Goal: Task Accomplishment & Management: Manage account settings

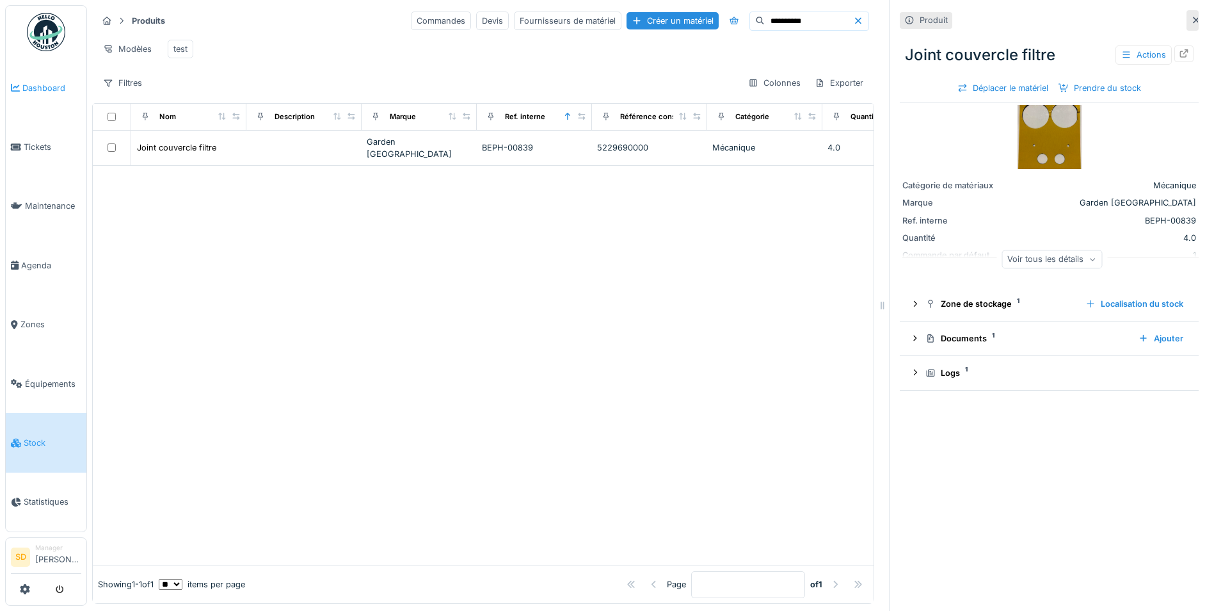
click at [39, 77] on link "Dashboard" at bounding box center [46, 87] width 81 height 59
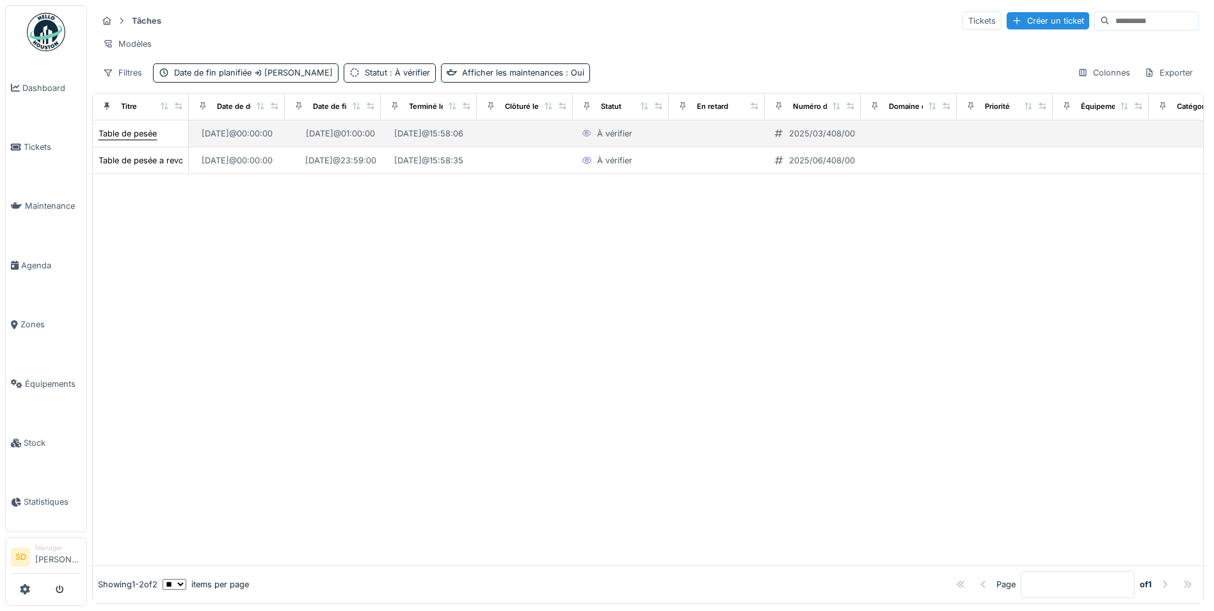
click at [143, 140] on div "Table de pesée" at bounding box center [128, 133] width 58 height 12
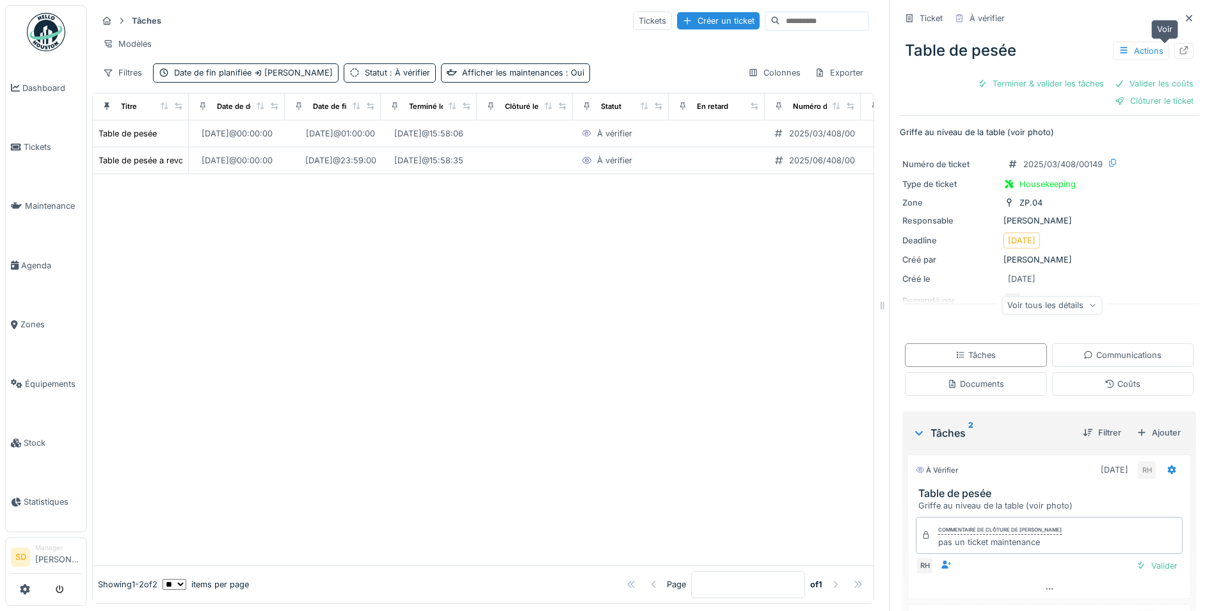
click at [1179, 55] on div at bounding box center [1184, 51] width 10 height 12
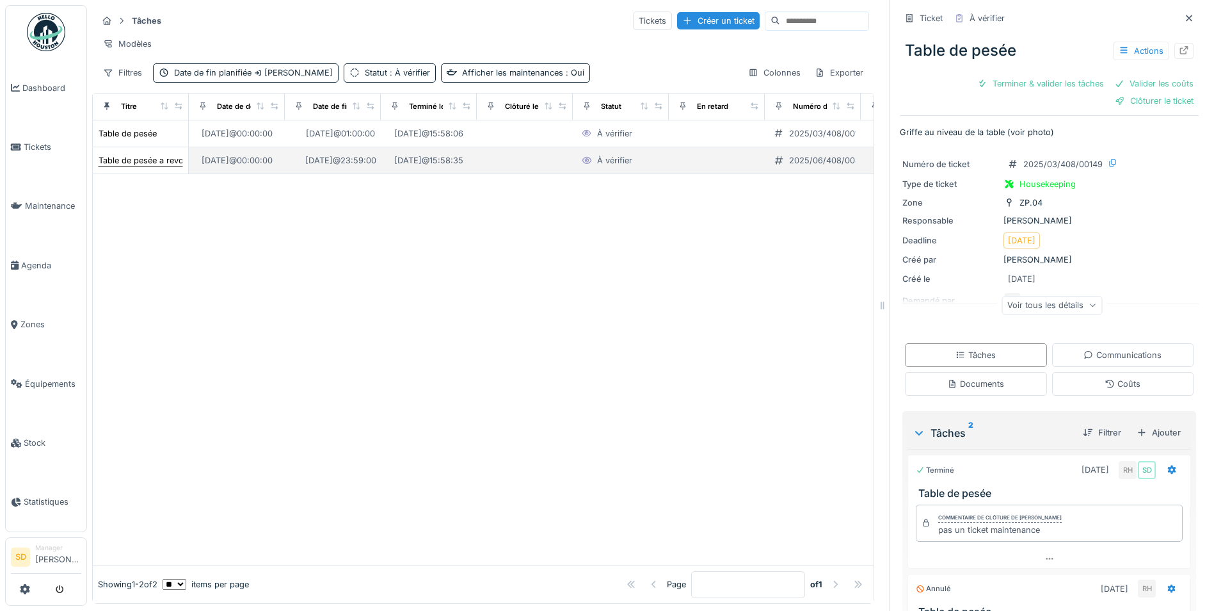
click at [149, 166] on div "Table de pesée a revoir (ZP04)" at bounding box center [159, 160] width 120 height 12
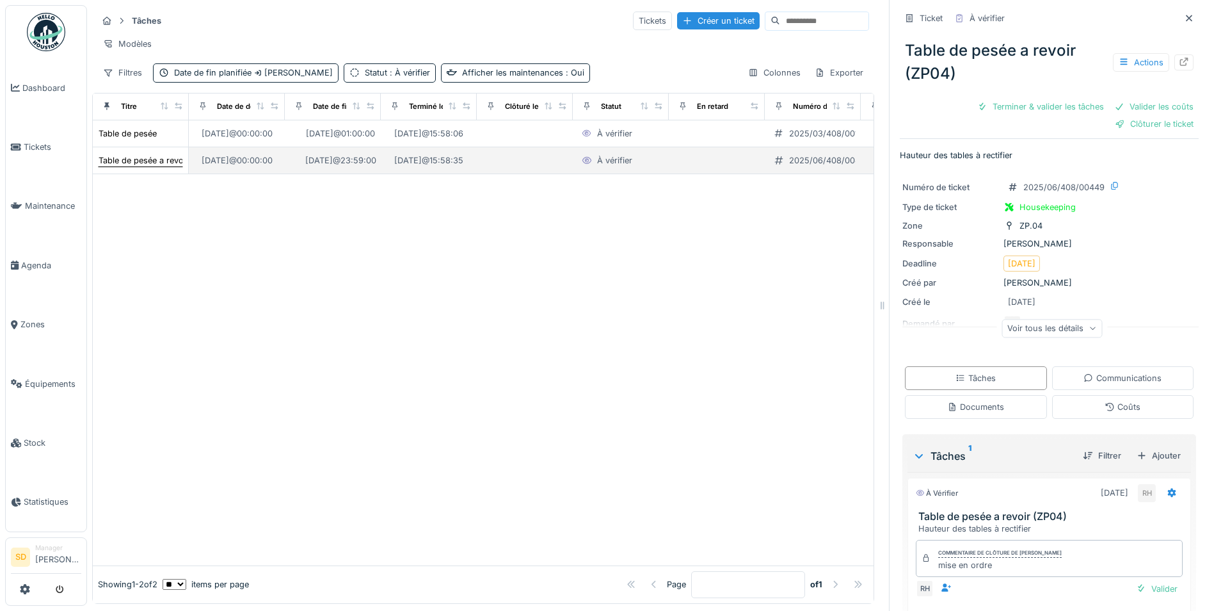
click at [152, 166] on div "Table de pesée a revoir (ZP04)" at bounding box center [159, 160] width 120 height 12
click at [140, 166] on div "Table de pesée a revoir (ZP04)" at bounding box center [159, 160] width 120 height 12
click at [1029, 111] on div "Terminer & valider les tâches" at bounding box center [1040, 106] width 137 height 17
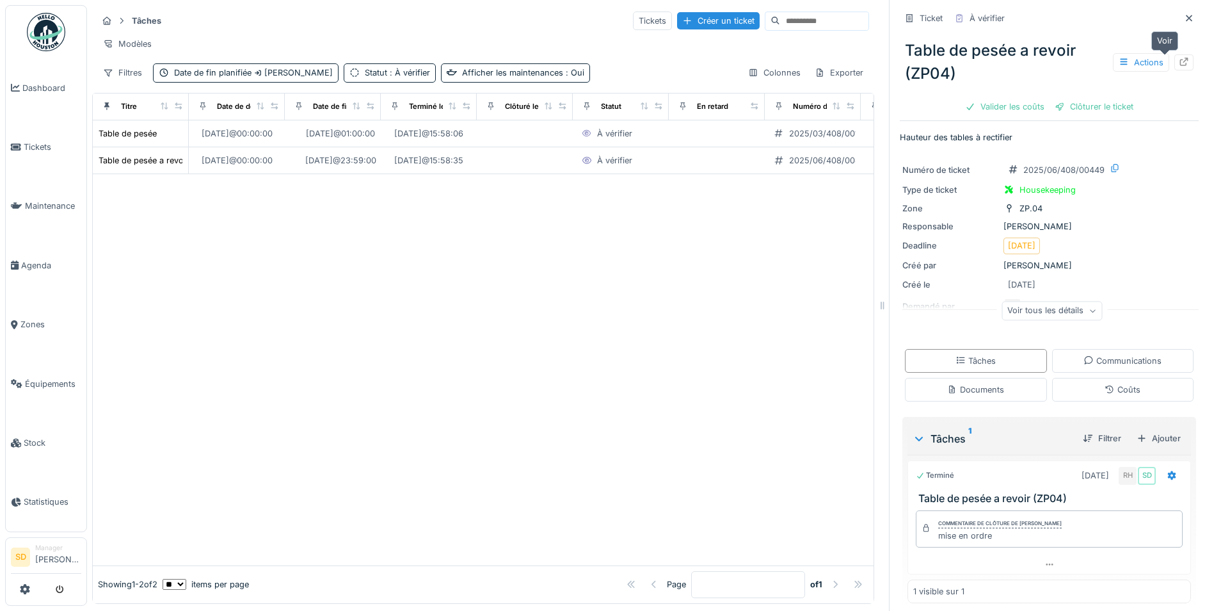
click at [1180, 65] on icon at bounding box center [1184, 62] width 8 height 8
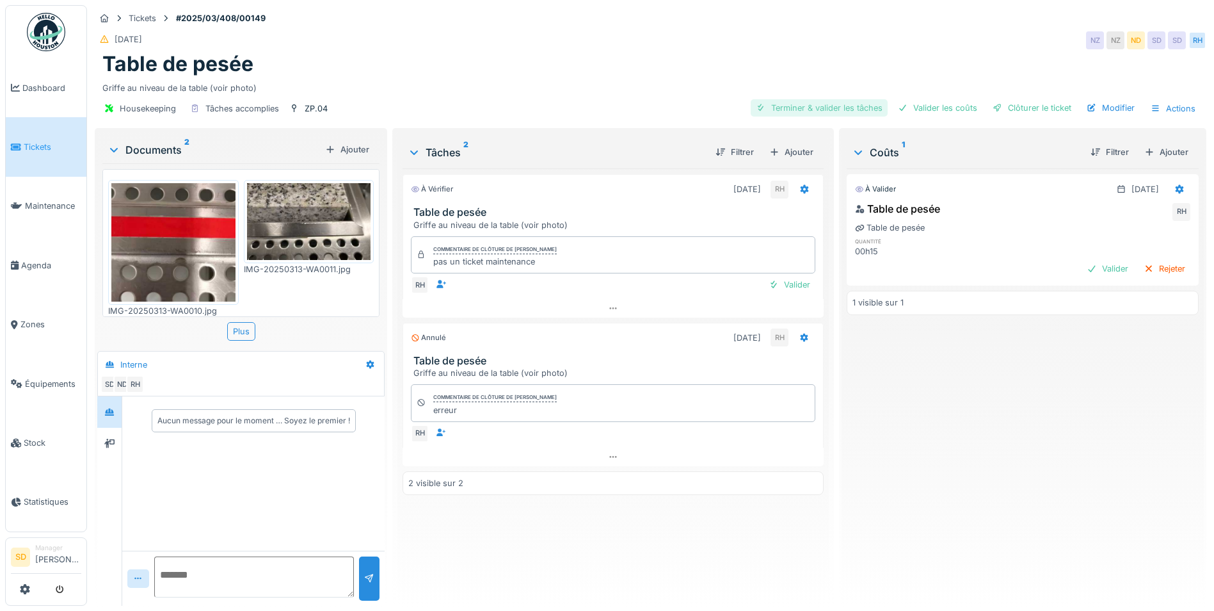
click at [821, 108] on div "Terminer & valider les tâches" at bounding box center [819, 107] width 137 height 17
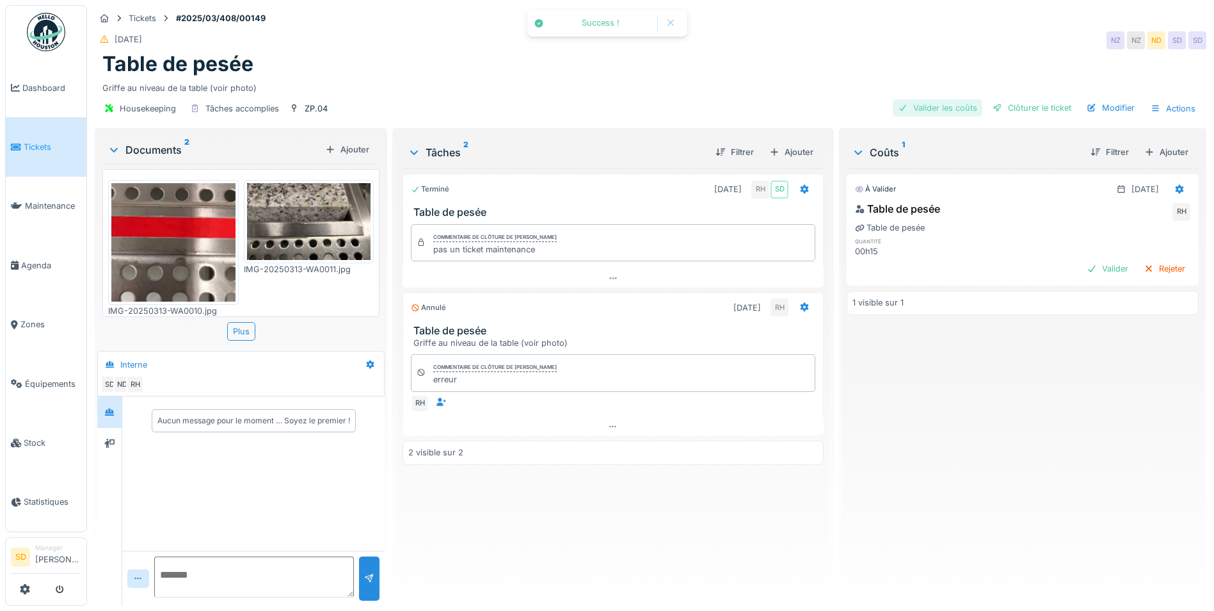
click at [947, 112] on div "Valider les coûts" at bounding box center [938, 107] width 90 height 17
click at [1024, 113] on div "Clôturer le ticket" at bounding box center [1032, 107] width 89 height 17
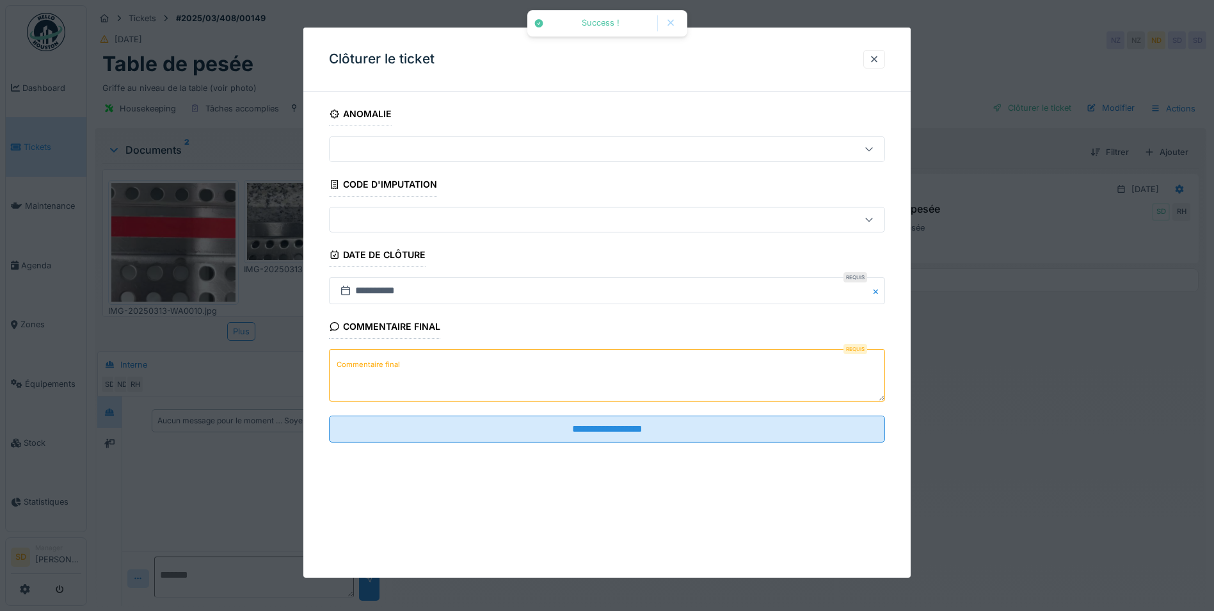
click at [520, 360] on textarea "Commentaire final" at bounding box center [607, 375] width 556 height 52
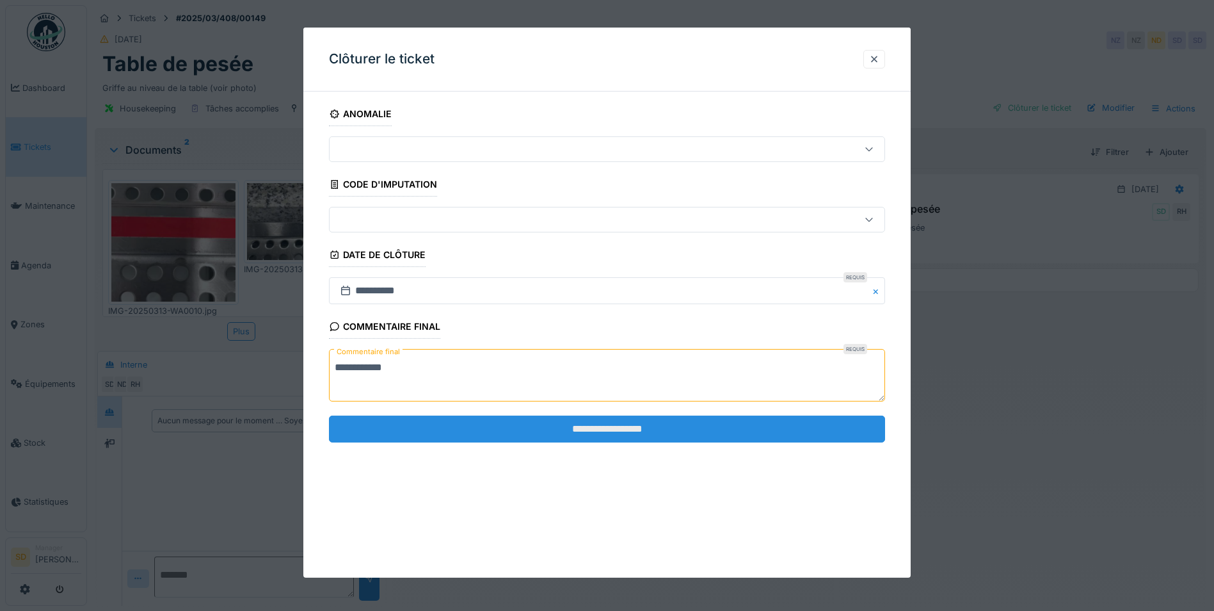
type textarea "**********"
click at [593, 426] on input "**********" at bounding box center [607, 428] width 556 height 27
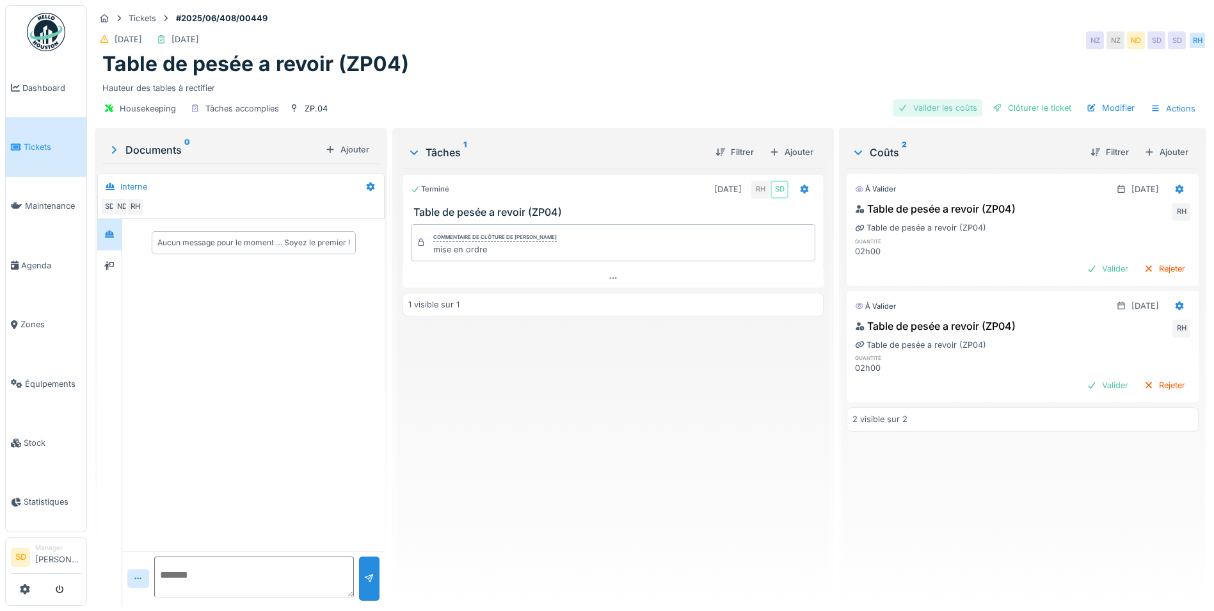
click at [953, 101] on div "Valider les coûts" at bounding box center [938, 107] width 90 height 17
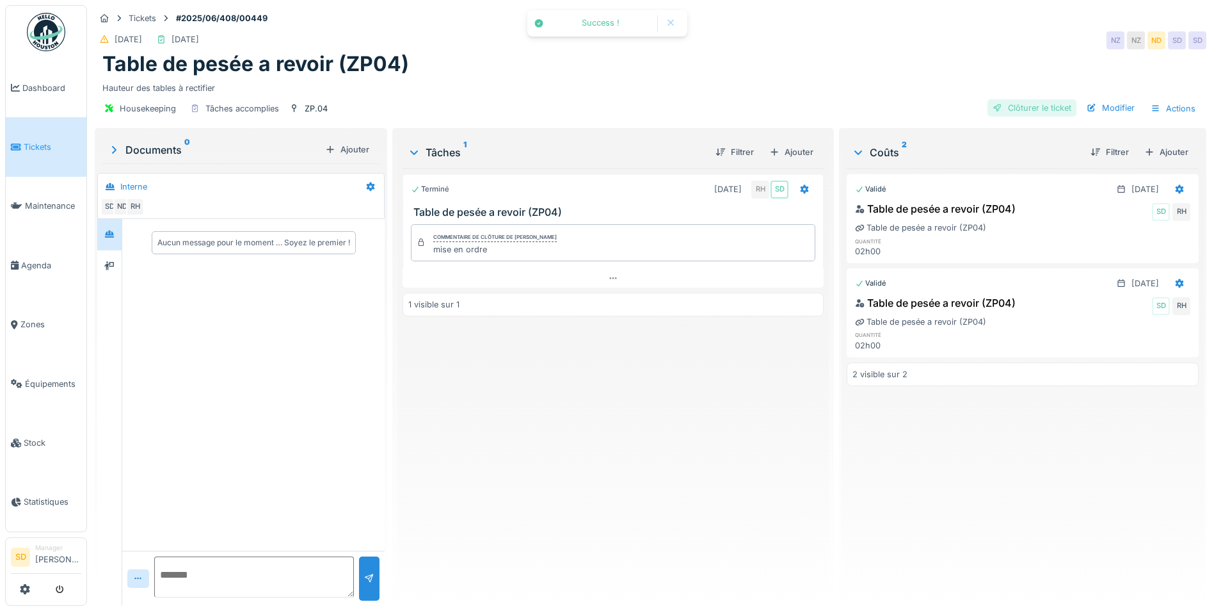
click at [1016, 109] on div "Clôturer le ticket" at bounding box center [1032, 107] width 89 height 17
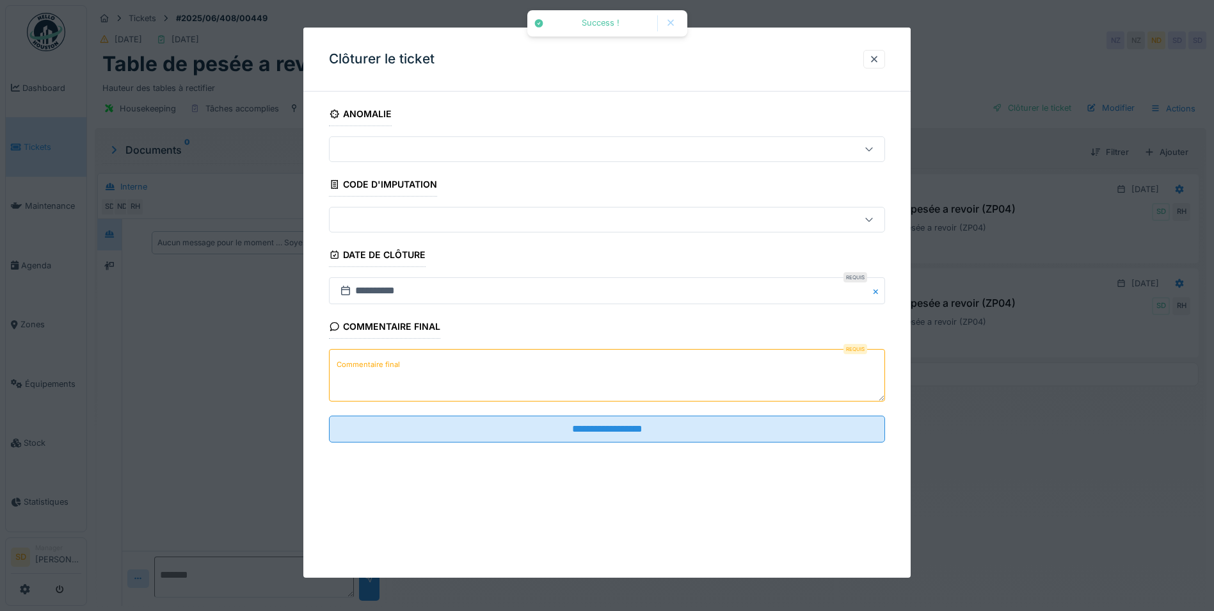
click at [504, 373] on textarea "Commentaire final" at bounding box center [607, 375] width 556 height 52
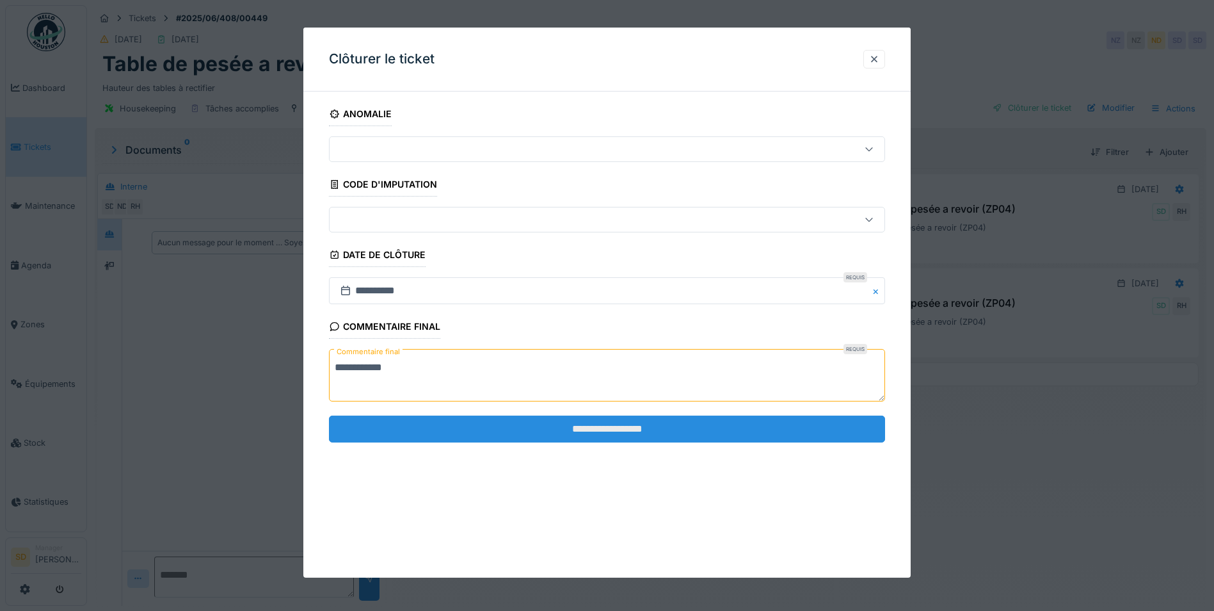
type textarea "**********"
click at [590, 433] on input "**********" at bounding box center [607, 428] width 556 height 27
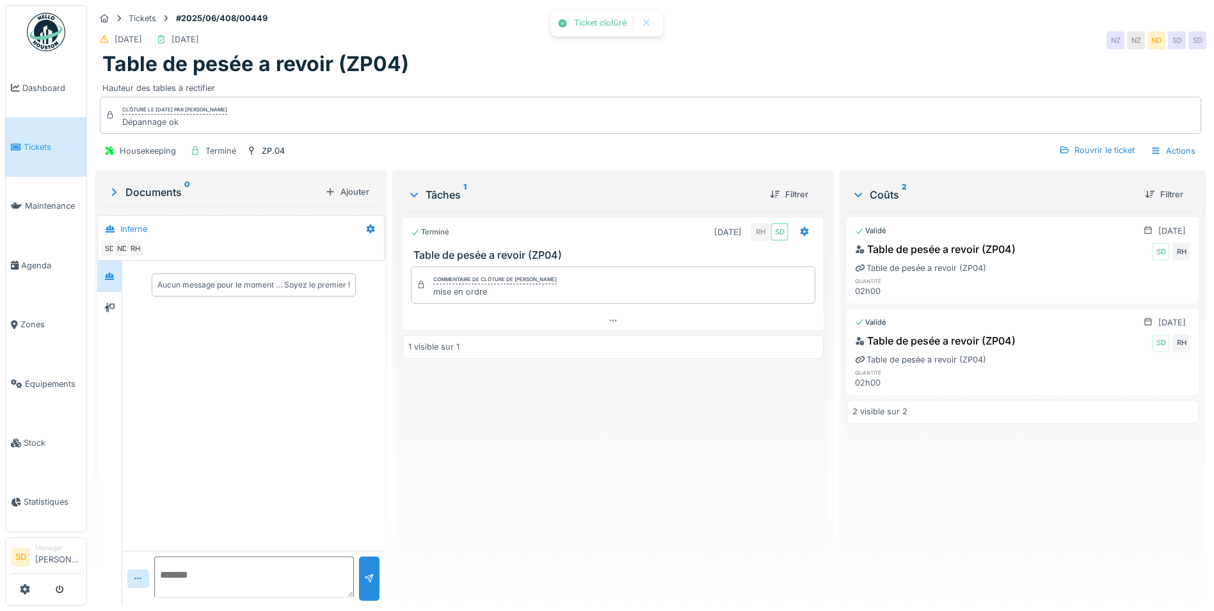
click at [33, 42] on img at bounding box center [46, 32] width 38 height 38
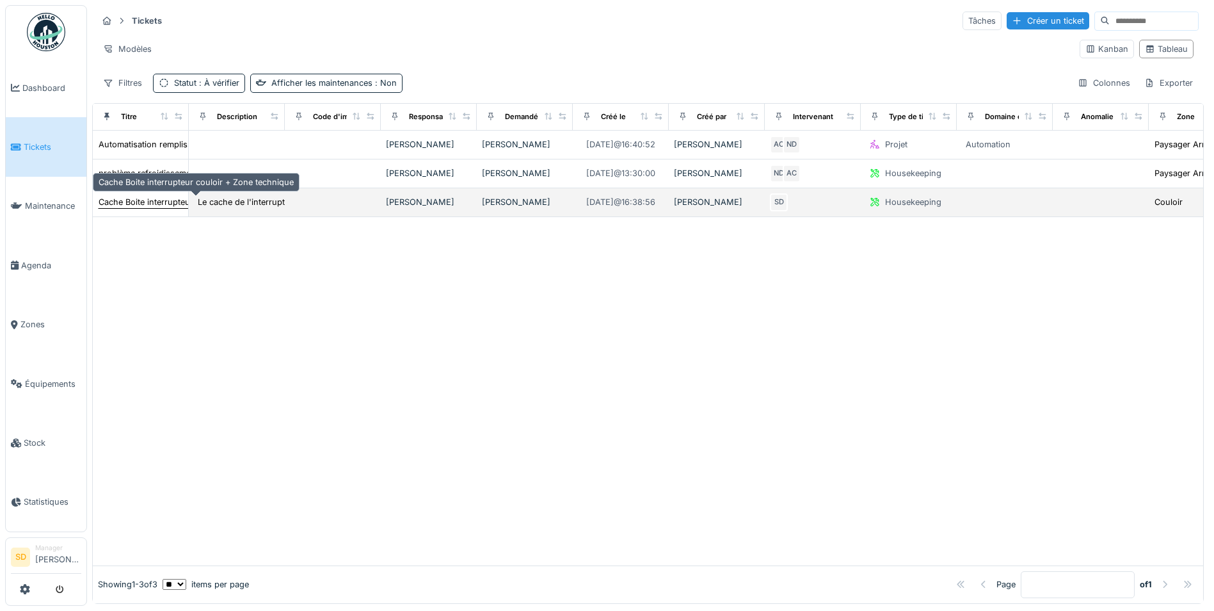
click at [161, 204] on div "Cache Boite interrupteur couloir + Zone technique" at bounding box center [196, 202] width 195 height 12
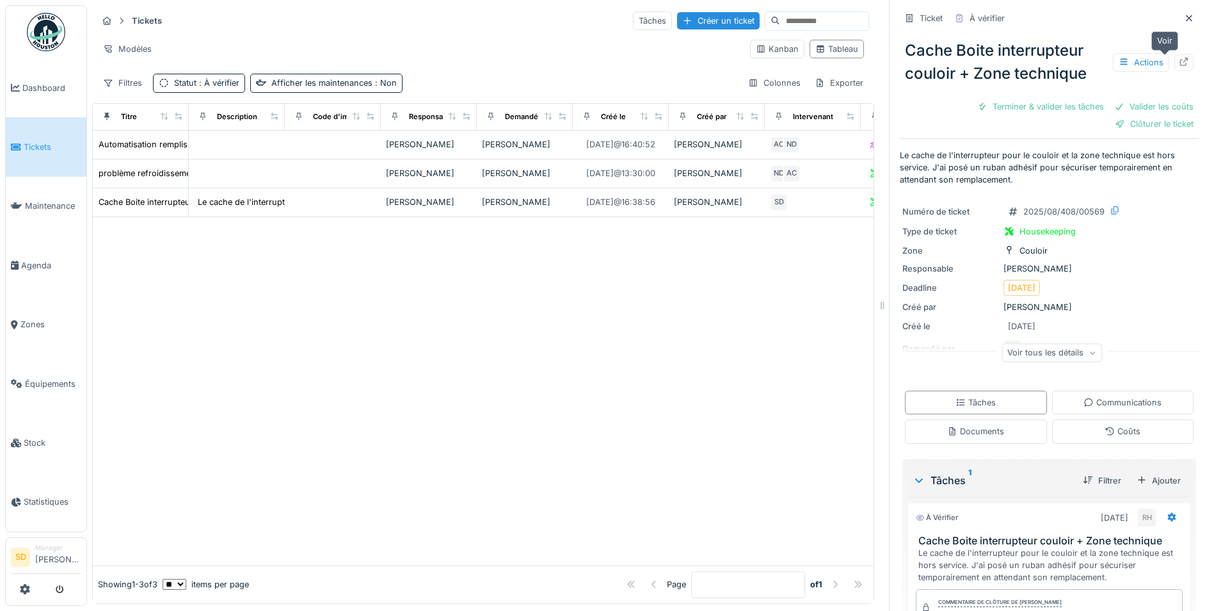
click at [1180, 58] on icon at bounding box center [1184, 62] width 8 height 8
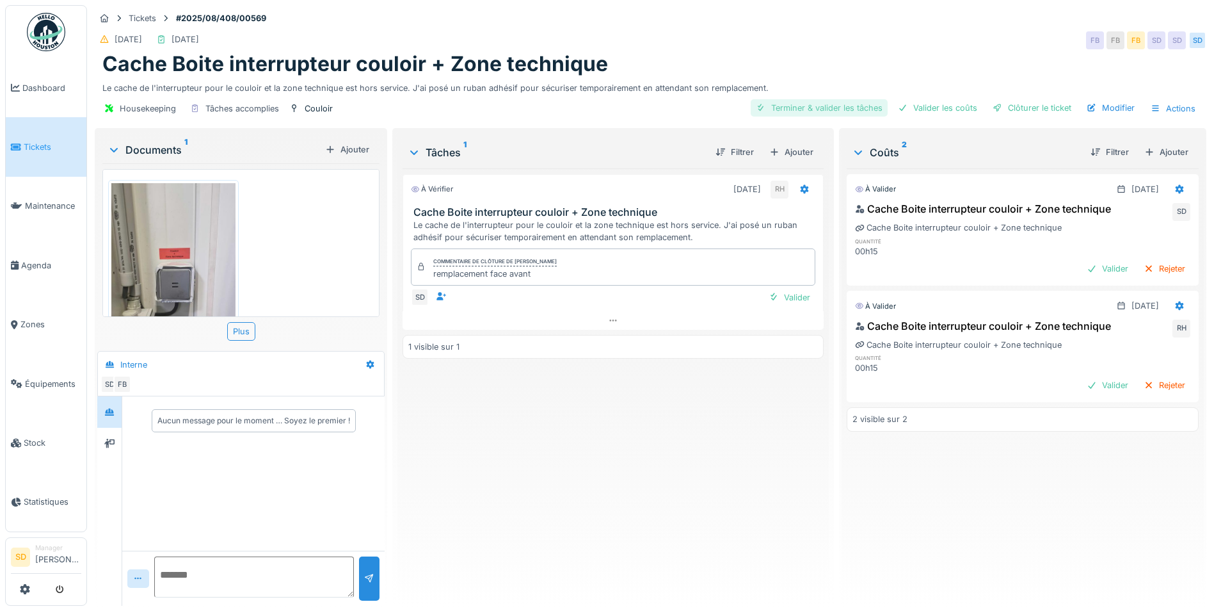
click at [844, 103] on div "Terminer & valider les tâches" at bounding box center [819, 107] width 137 height 17
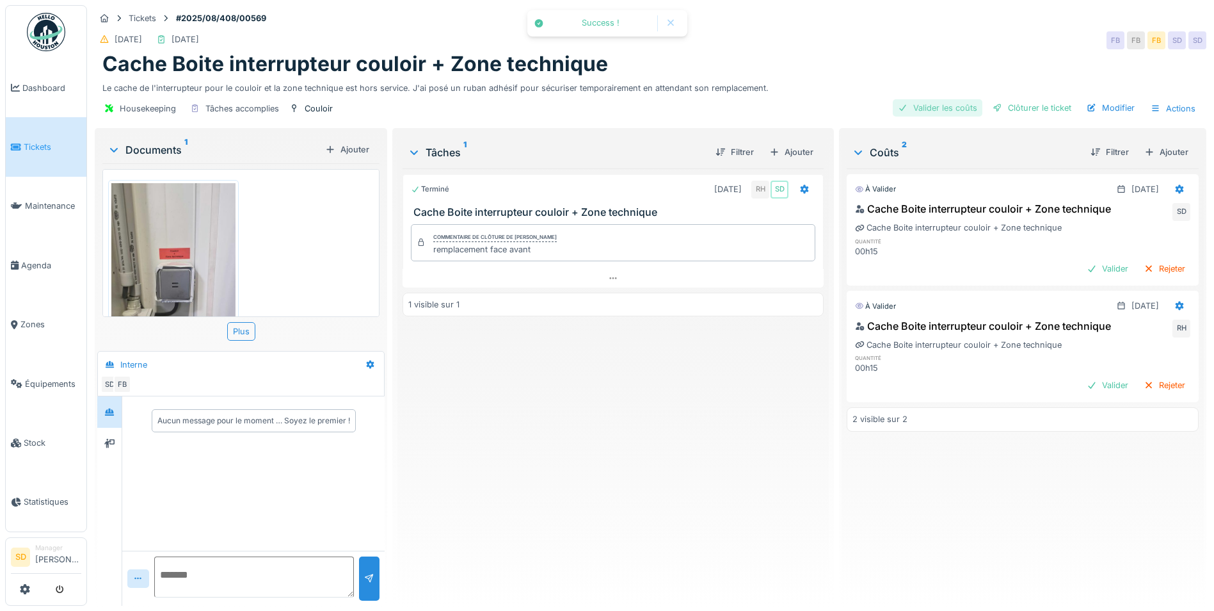
click at [947, 104] on div "Valider les coûts" at bounding box center [938, 107] width 90 height 17
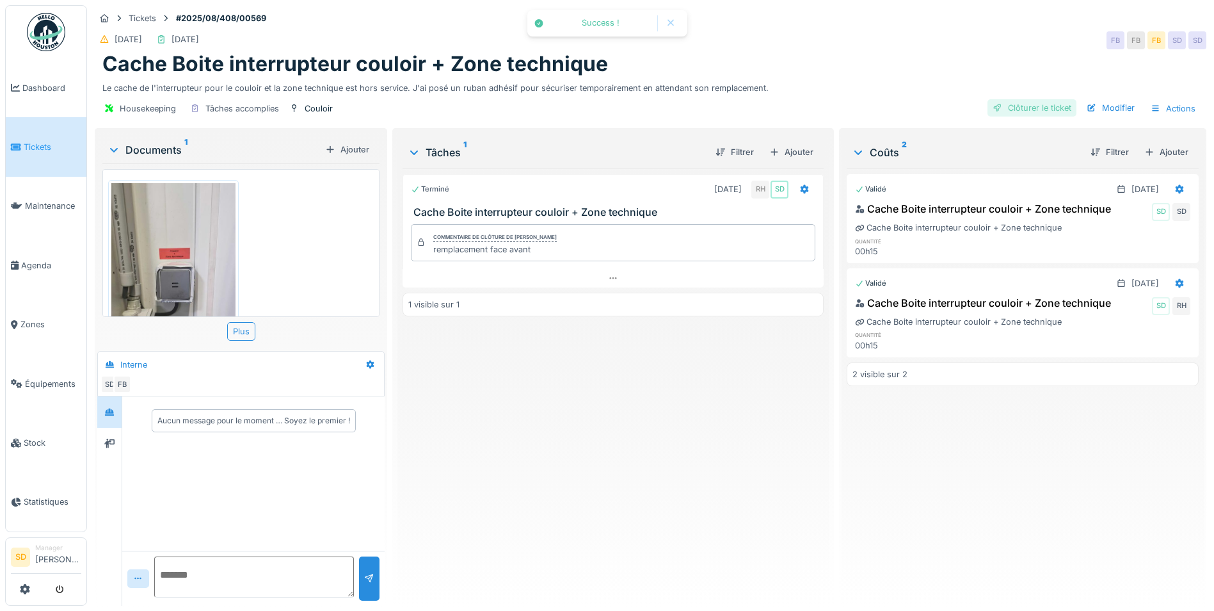
click at [1013, 102] on div "Clôturer le ticket" at bounding box center [1032, 107] width 89 height 17
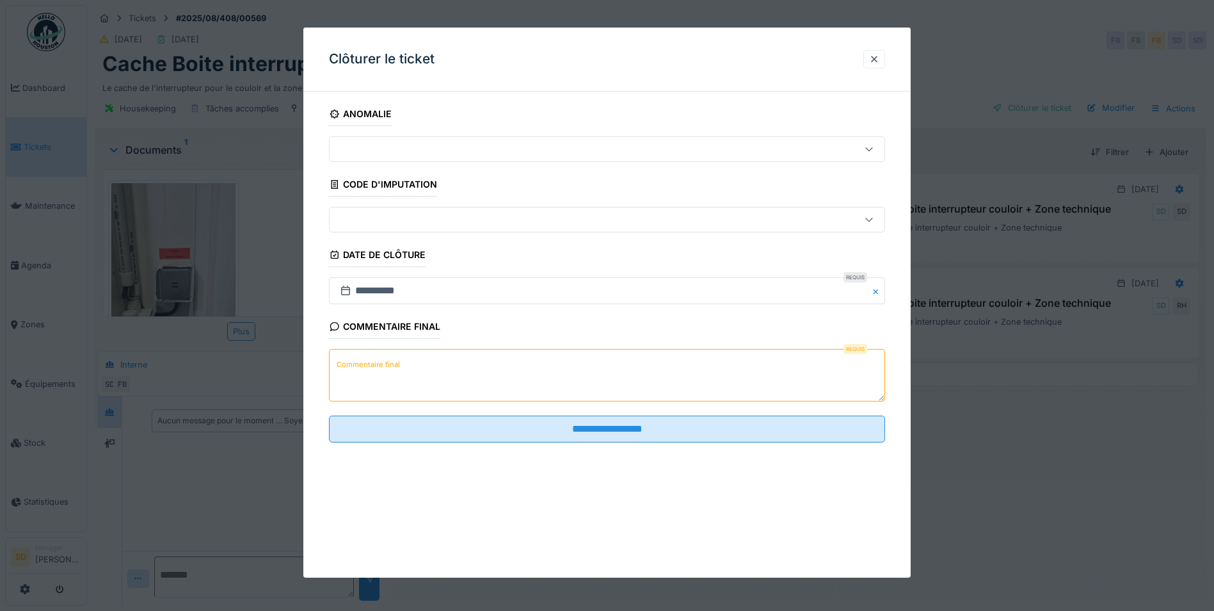
click at [445, 367] on textarea "Commentaire final" at bounding box center [607, 375] width 556 height 52
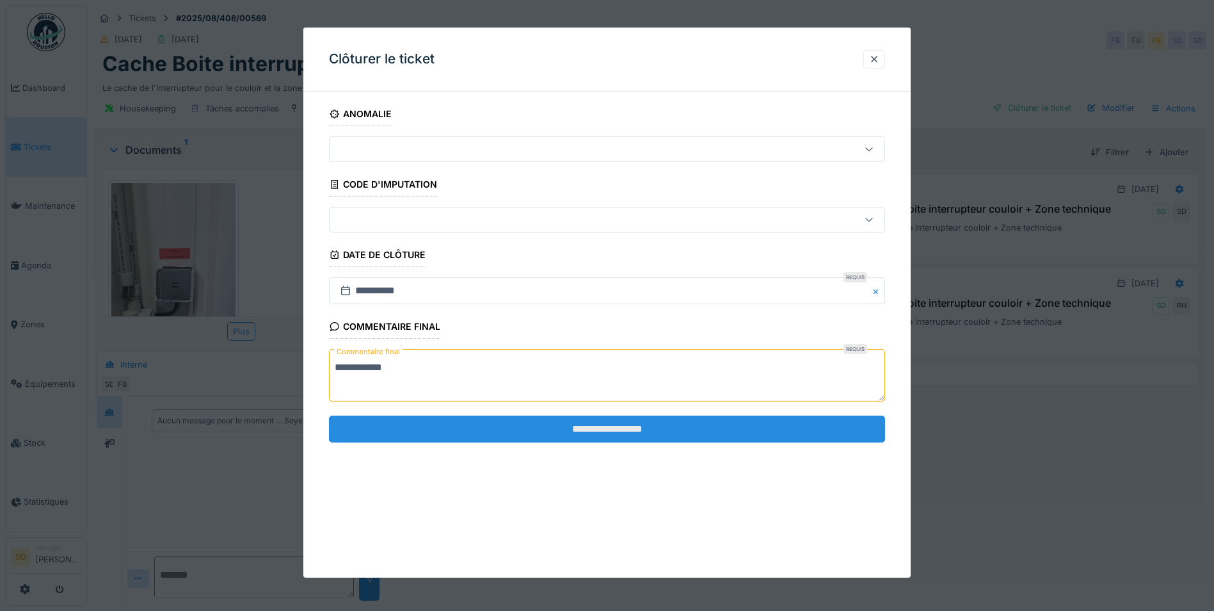
type textarea "**********"
click at [513, 422] on input "**********" at bounding box center [607, 428] width 556 height 27
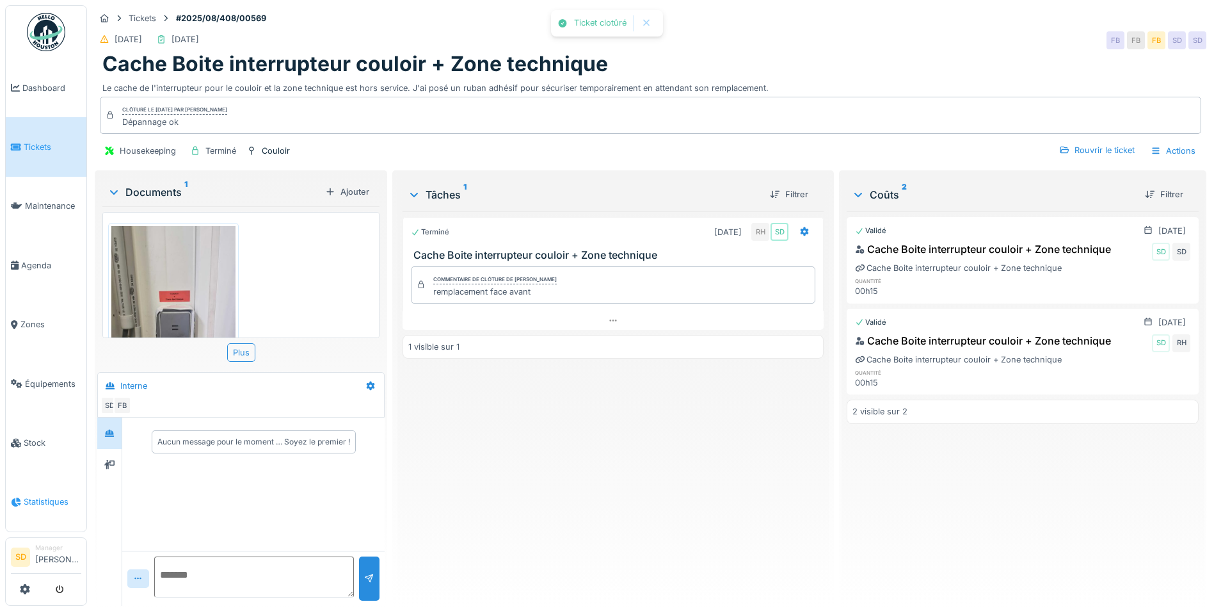
click at [55, 495] on span "Statistiques" at bounding box center [53, 501] width 58 height 12
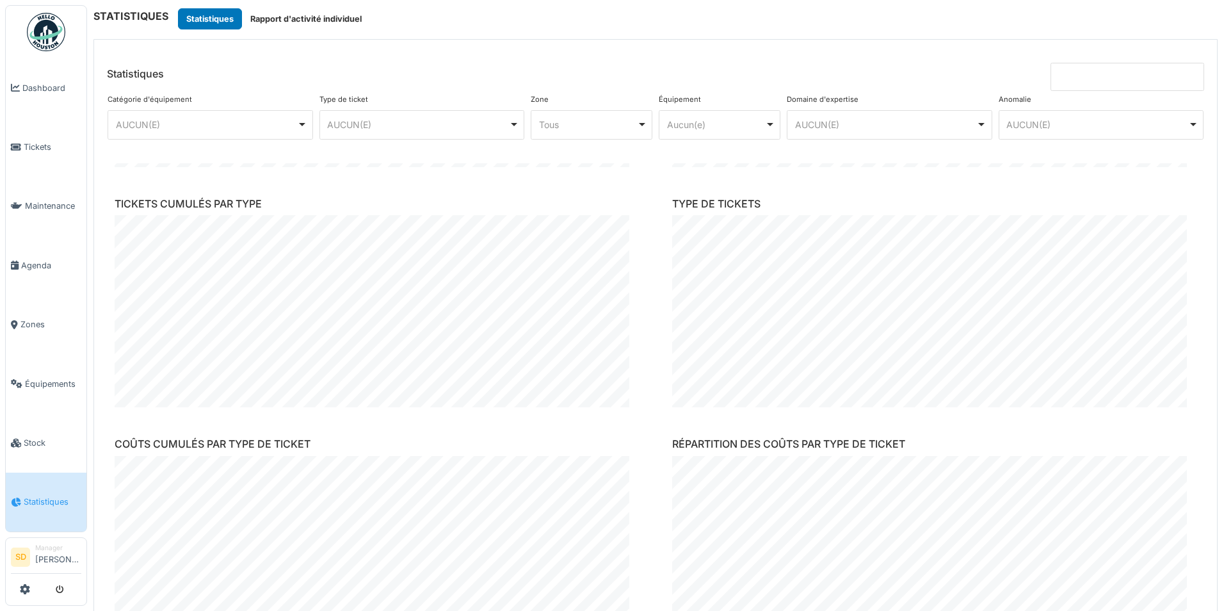
scroll to position [784, 0]
click at [55, 38] on img at bounding box center [46, 32] width 38 height 38
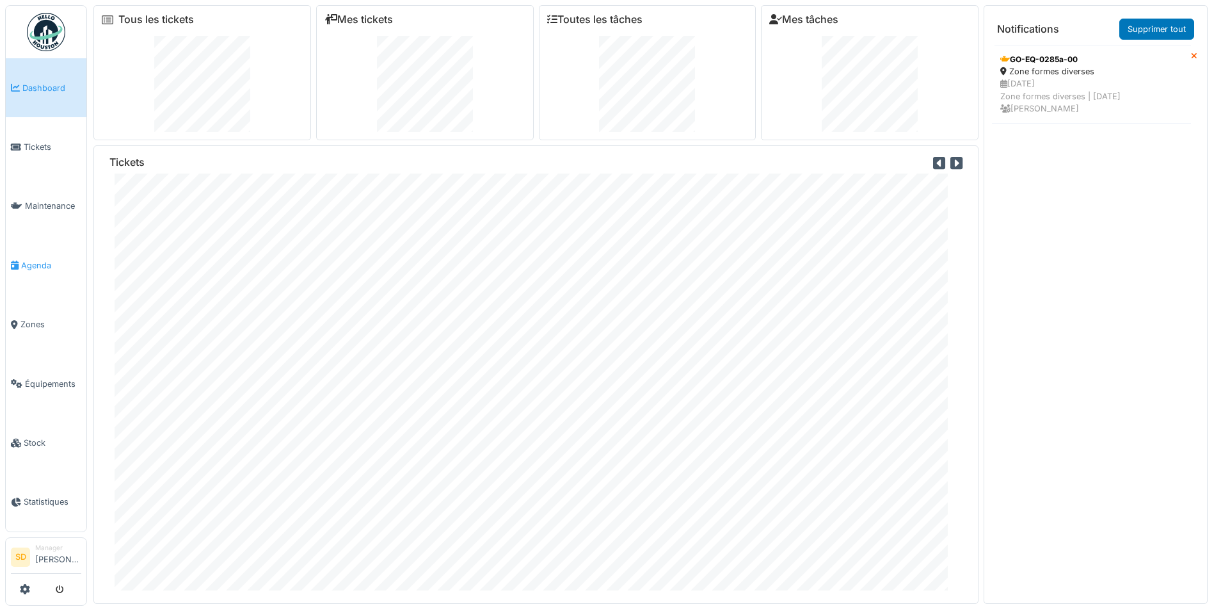
click at [51, 259] on span "Agenda" at bounding box center [51, 265] width 60 height 12
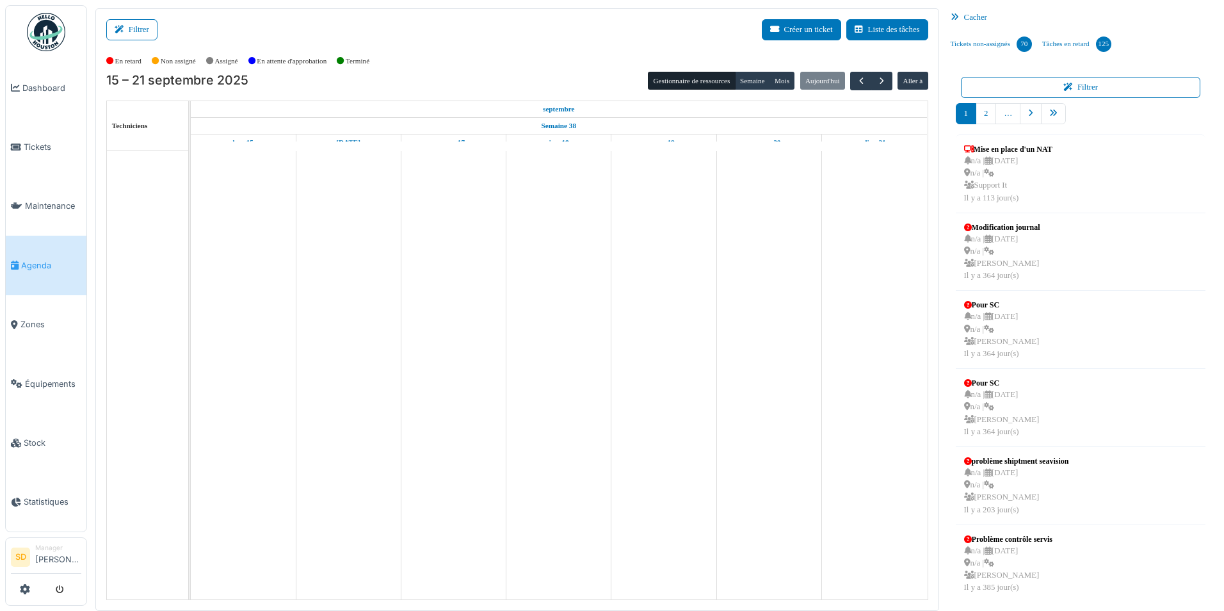
click at [959, 10] on div "Cacher" at bounding box center [1080, 17] width 271 height 19
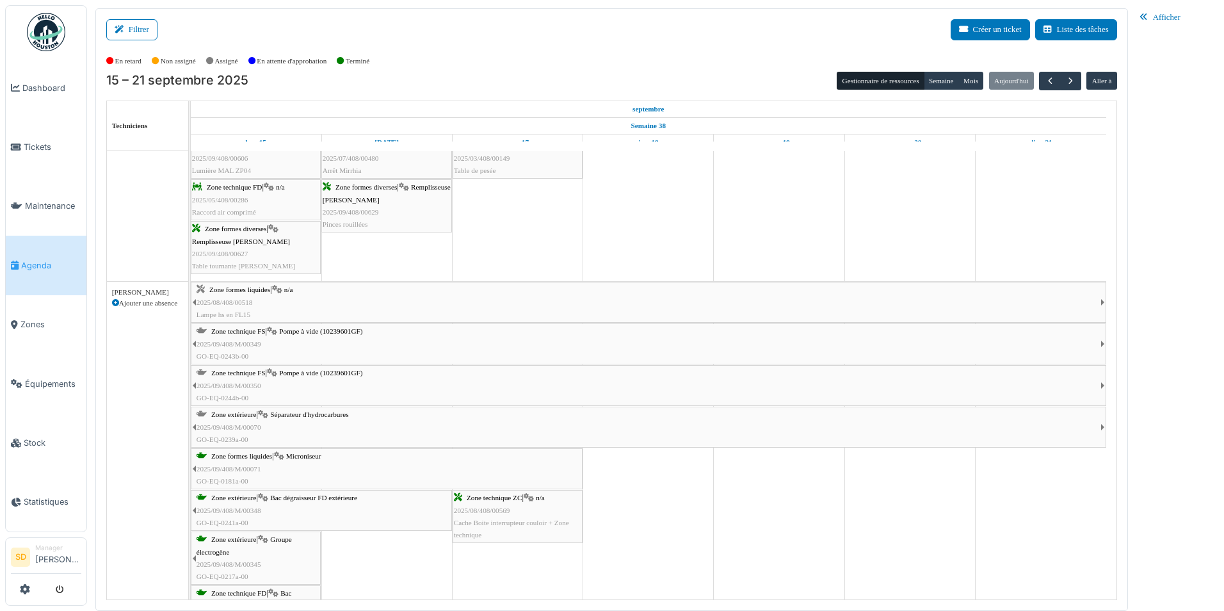
click at [298, 416] on span "Séparateur d'hydrocarbures" at bounding box center [309, 414] width 78 height 8
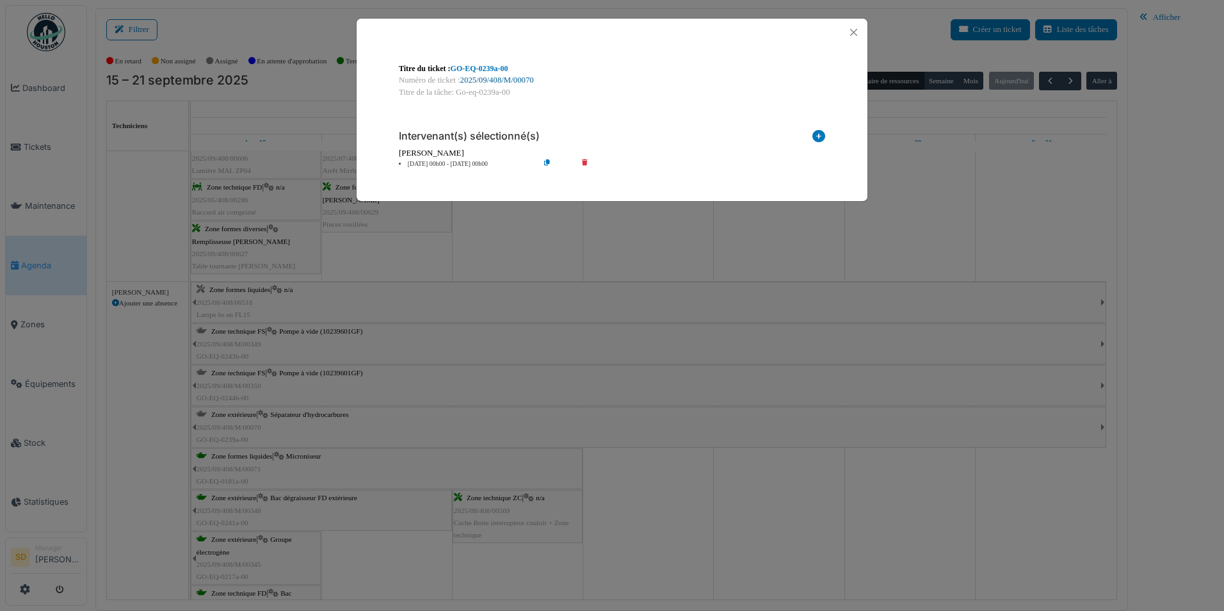
click at [488, 79] on link "2025/09/408/M/00070" at bounding box center [497, 80] width 74 height 9
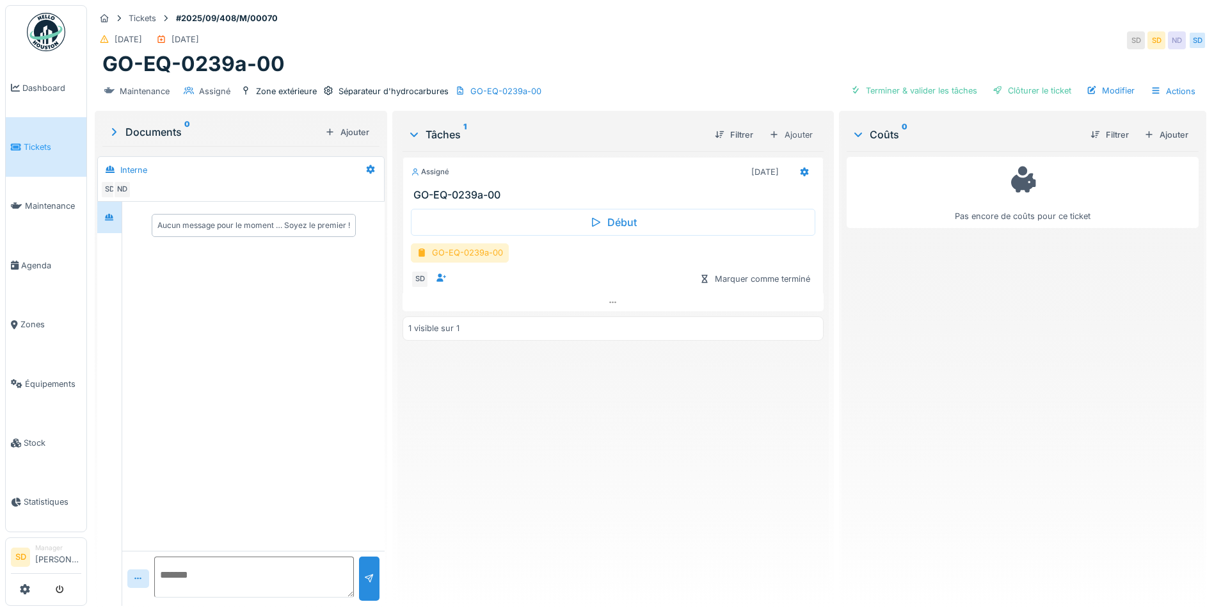
click at [466, 251] on div "GO-EQ-0239a-00" at bounding box center [460, 252] width 98 height 19
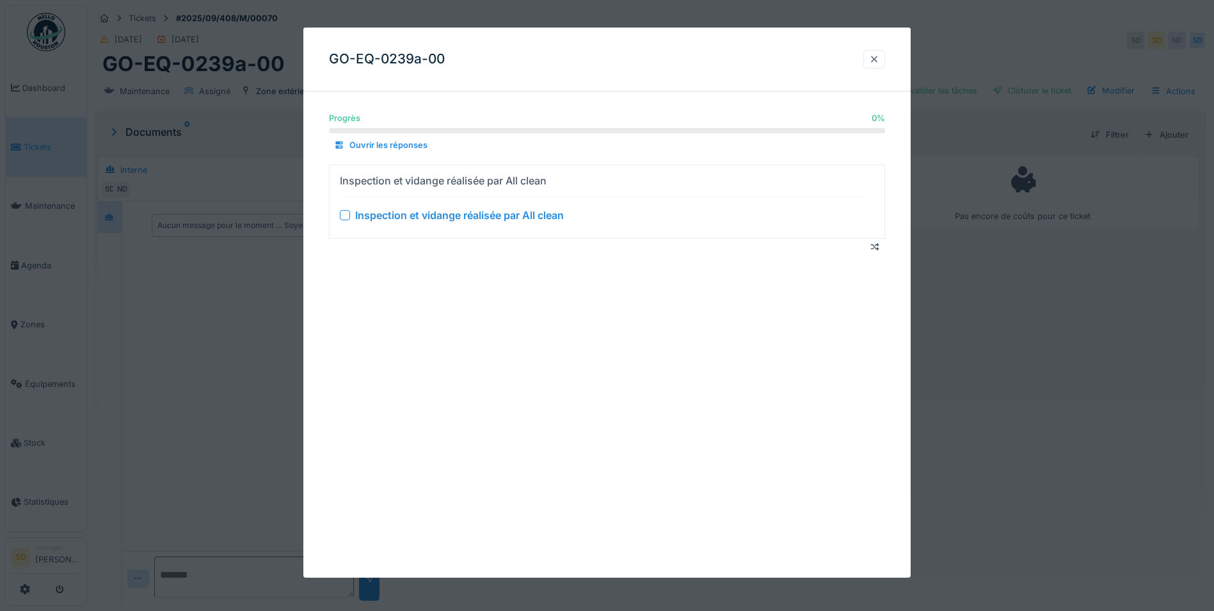
click at [879, 65] on div at bounding box center [874, 59] width 10 height 12
